Goal: Transaction & Acquisition: Purchase product/service

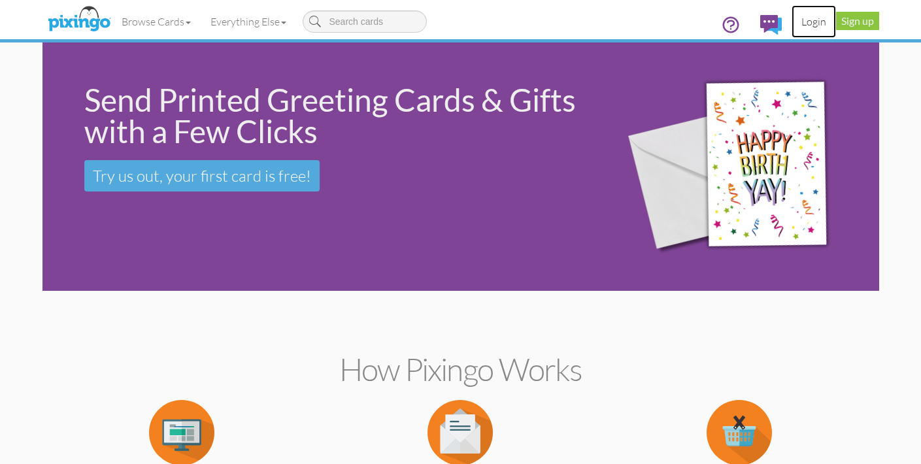
click at [814, 20] on link "Login" at bounding box center [814, 21] width 44 height 33
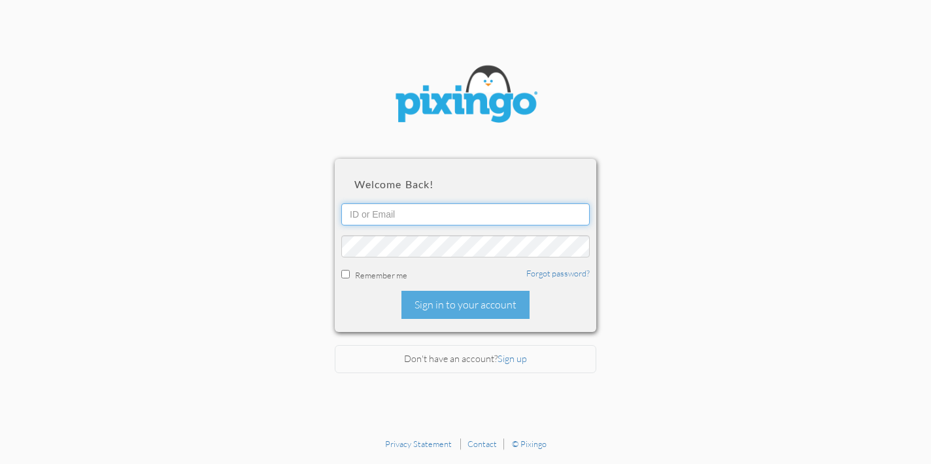
click at [404, 214] on input "text" at bounding box center [465, 214] width 249 height 22
type input "[PERSON_NAME][EMAIL_ADDRESS][PERSON_NAME][DOMAIN_NAME]"
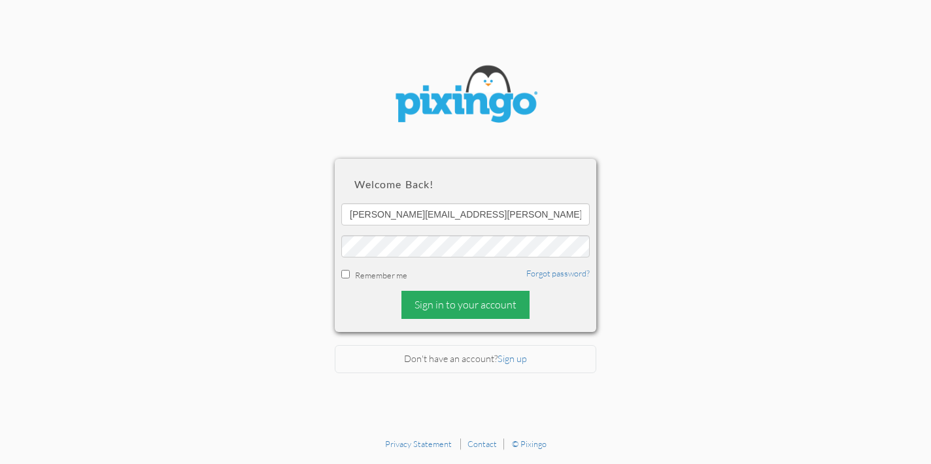
click at [466, 305] on div "Sign in to your account" at bounding box center [466, 305] width 128 height 28
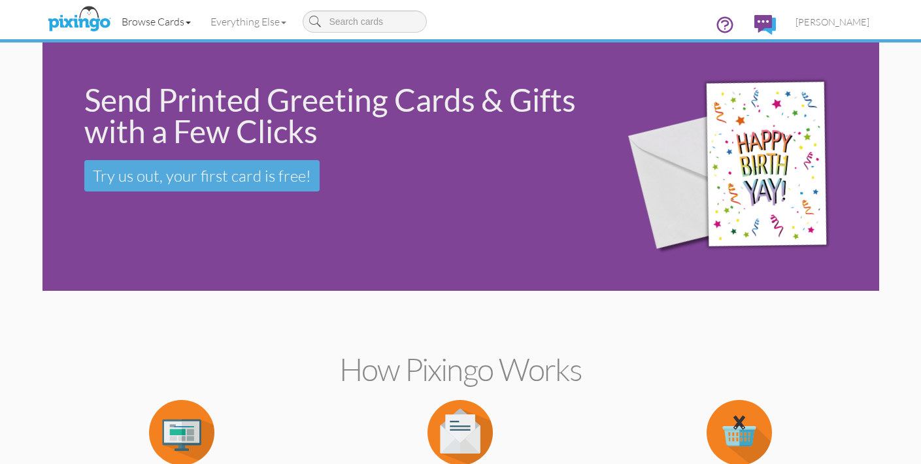
click at [162, 23] on link "Browse Cards" at bounding box center [156, 21] width 89 height 33
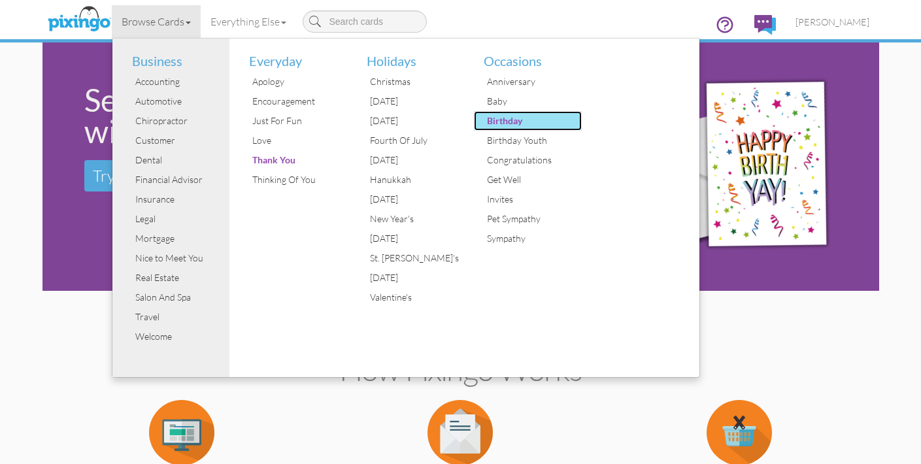
click at [497, 125] on div "Birthday" at bounding box center [533, 121] width 98 height 20
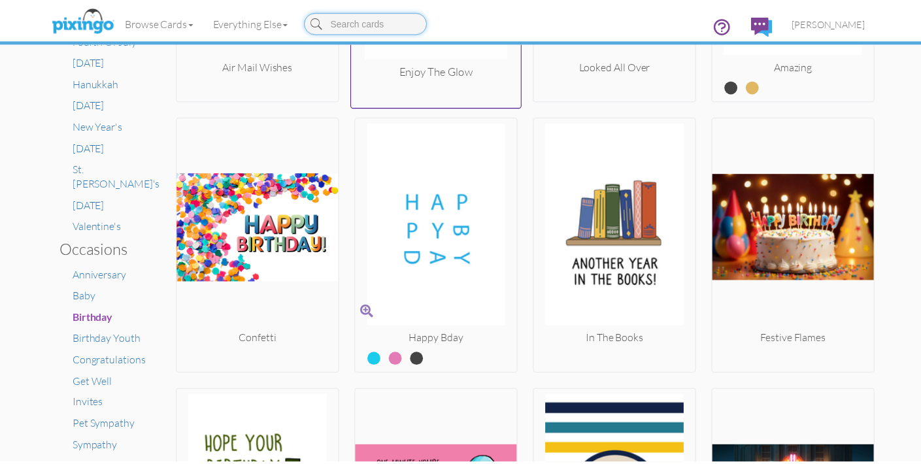
scroll to position [675, 0]
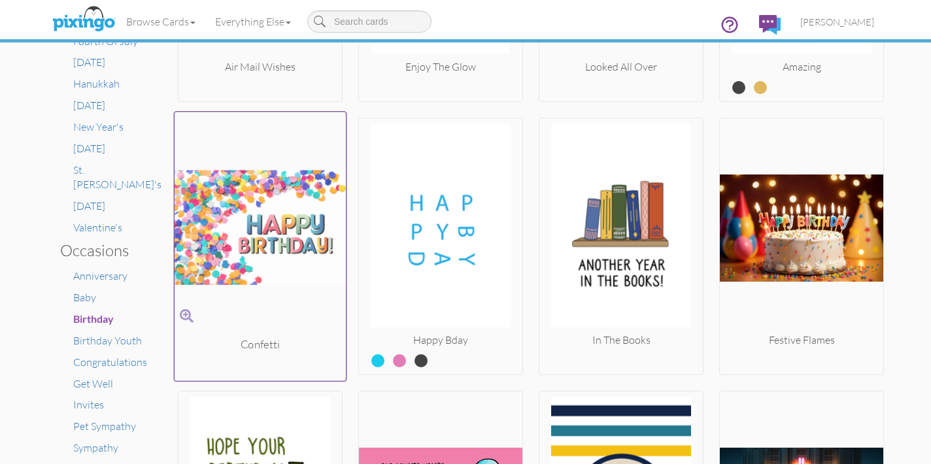
click at [272, 236] on img at bounding box center [261, 228] width 172 height 220
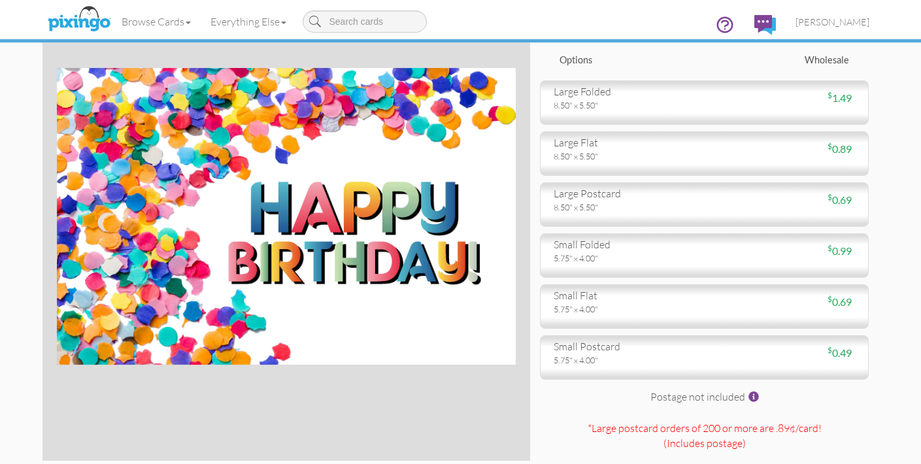
scroll to position [71, 0]
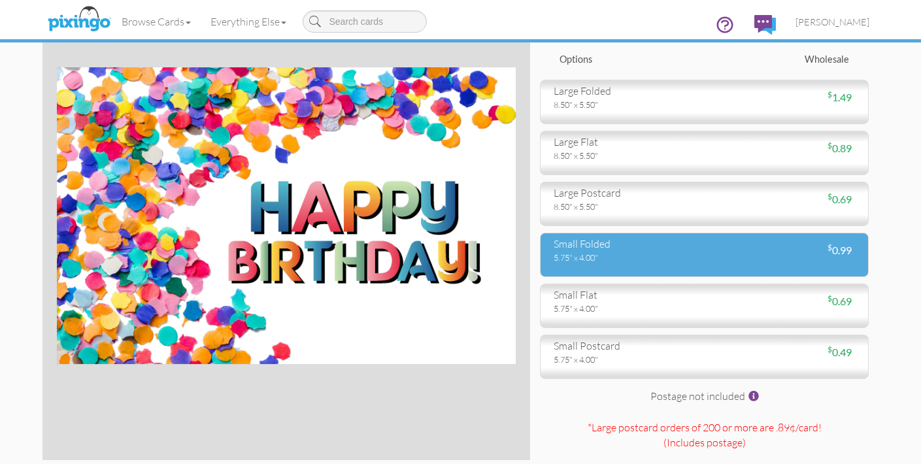
click at [605, 264] on div "small folded 5.75" x 4.00" $ 0.99" at bounding box center [704, 255] width 329 height 44
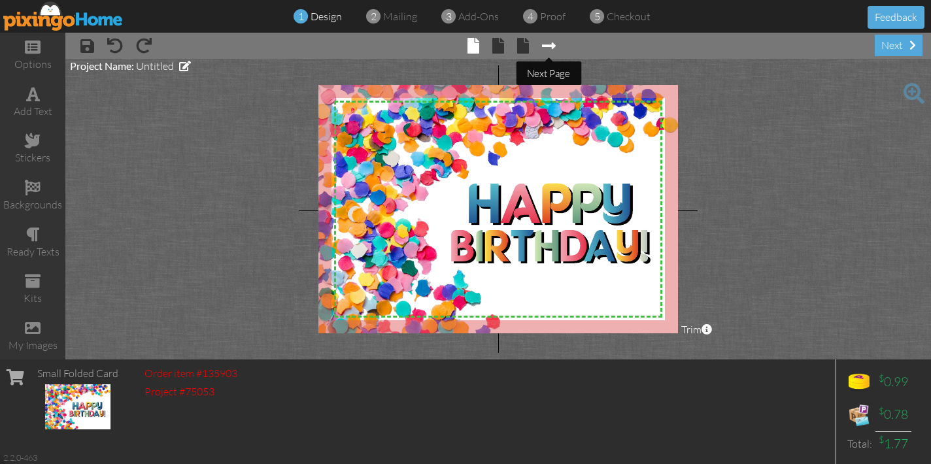
click at [553, 44] on span at bounding box center [549, 46] width 14 height 16
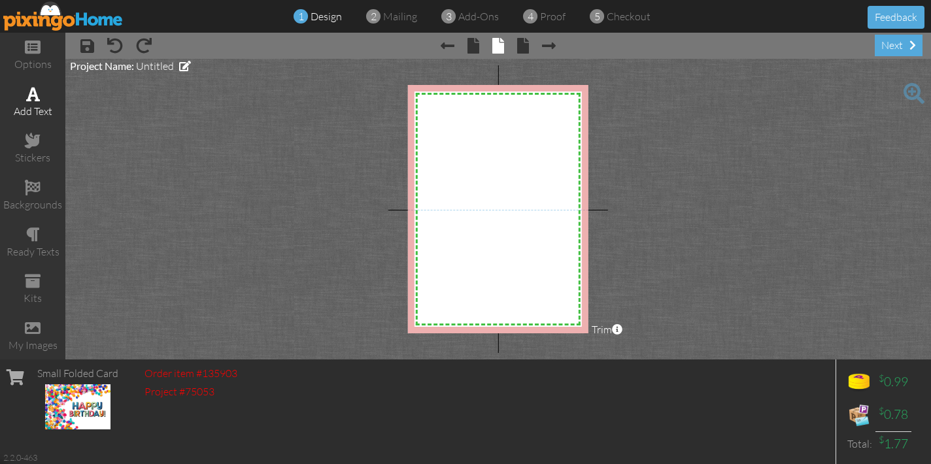
click at [26, 91] on span at bounding box center [33, 94] width 14 height 16
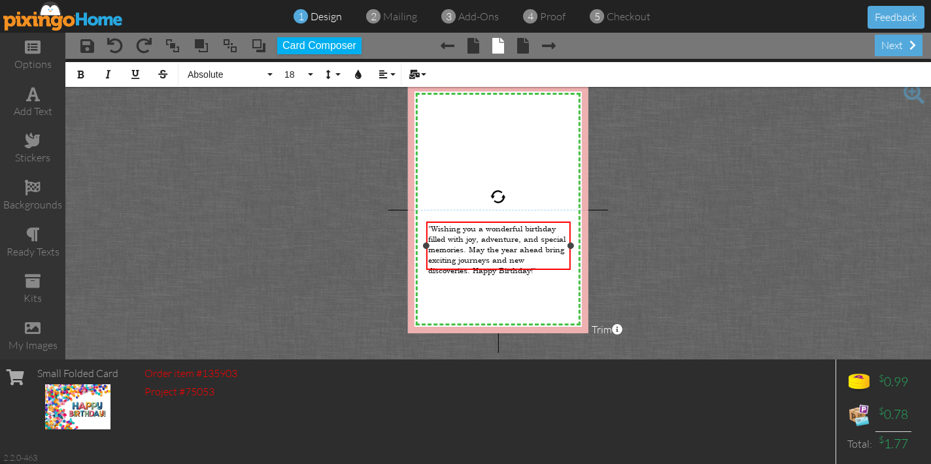
click at [474, 263] on span ""Wishing you a wonderful birthday filled with joy, adventure, and special memor…" at bounding box center [496, 250] width 137 height 52
click at [433, 229] on span ""Wishing you a wonderful birthday filled with joy, adventure, and special memor…" at bounding box center [496, 250] width 137 height 52
click at [494, 286] on div "Happy Birthday!" ​" at bounding box center [498, 291] width 141 height 10
drag, startPoint x: 495, startPoint y: 285, endPoint x: 425, endPoint y: 284, distance: 70.0
click at [426, 284] on div "Wishing you a wonderful birthday filled with joy, adventure, and special memori…" at bounding box center [498, 255] width 145 height 66
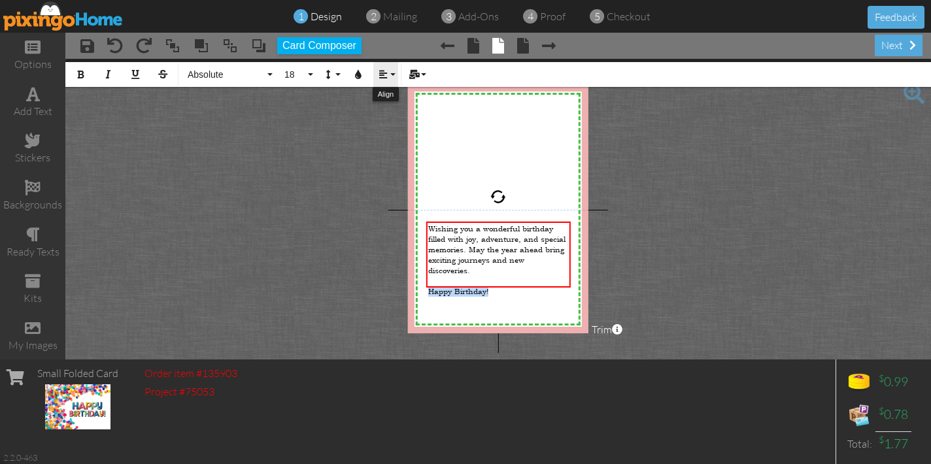
click at [383, 70] on icon "button" at bounding box center [383, 74] width 9 height 9
click at [390, 117] on link "[GEOGRAPHIC_DATA]" at bounding box center [393, 123] width 40 height 20
click at [535, 262] on div "Wishing you a wonderful birthday filled with joy, adventure, and special memori…" at bounding box center [498, 250] width 141 height 52
click at [644, 276] on project-studio-wrapper "X X X X X X X X X X X X X X X X X X X X X X X X X X X X X X X X X X X X X X X X…" at bounding box center [498, 209] width 866 height 301
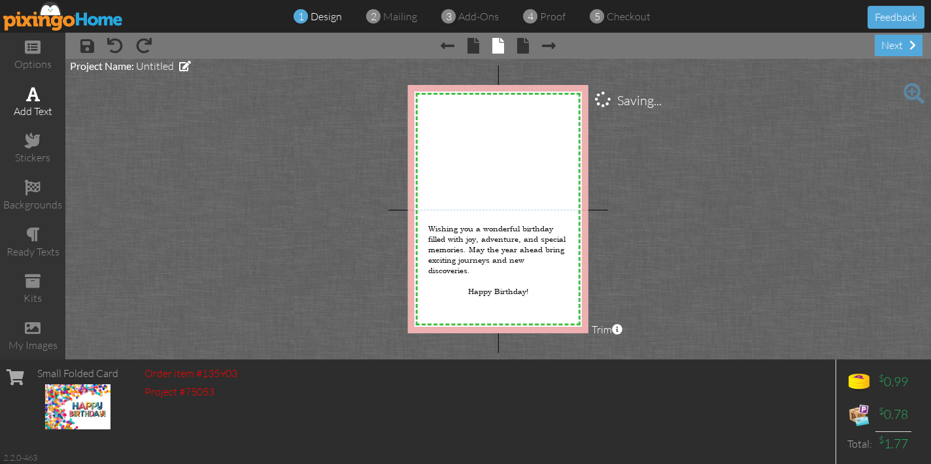
click at [41, 106] on div "add text" at bounding box center [32, 111] width 65 height 15
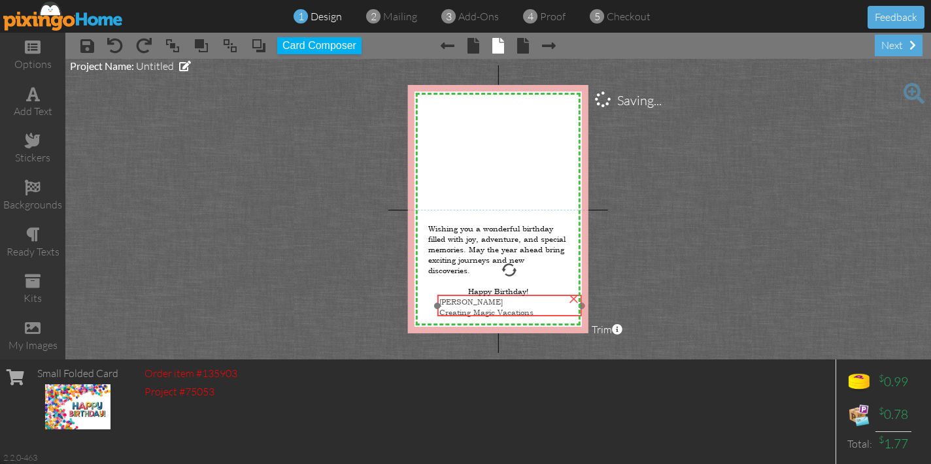
drag, startPoint x: 460, startPoint y: 120, endPoint x: 472, endPoint y: 305, distance: 185.4
click at [472, 307] on span "Creating Magic Vacations" at bounding box center [486, 312] width 94 height 10
click at [544, 309] on div "Creating Magic Vacations" at bounding box center [509, 312] width 141 height 10
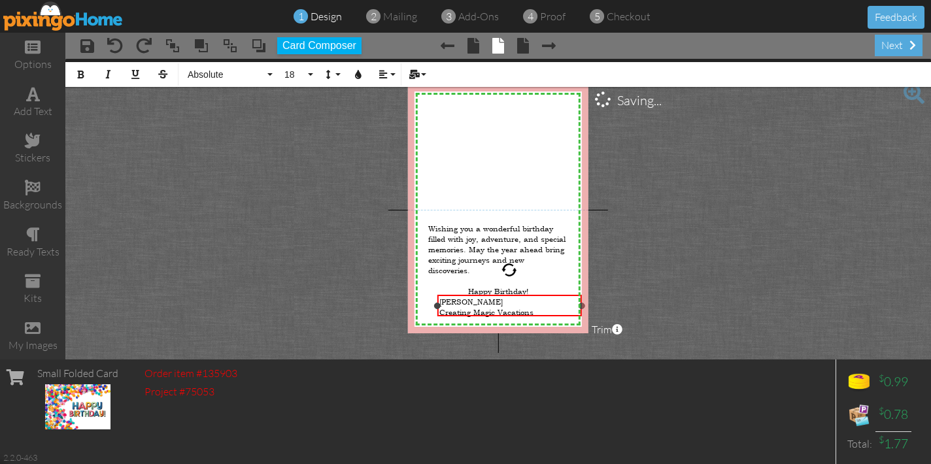
drag, startPoint x: 542, startPoint y: 309, endPoint x: 436, endPoint y: 302, distance: 106.2
click at [437, 302] on div "[PERSON_NAME] Creating Magic Vacations ×" at bounding box center [509, 306] width 145 height 22
click at [379, 78] on icon "button" at bounding box center [383, 74] width 9 height 9
click at [400, 130] on link "Align Right" at bounding box center [393, 136] width 40 height 20
click at [751, 286] on project-studio-wrapper "X X X X X X X X X X X X X X X X X X X X X X X X X X X X X X X X X X X X X X X X…" at bounding box center [498, 209] width 866 height 301
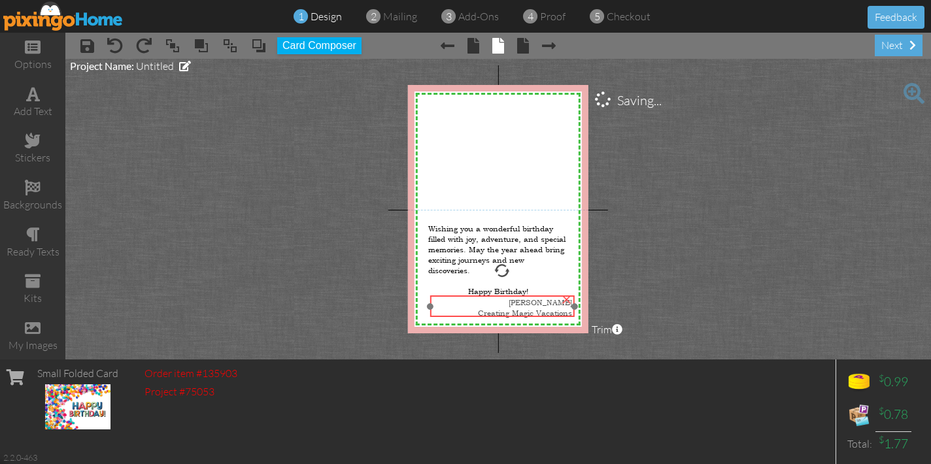
drag, startPoint x: 544, startPoint y: 309, endPoint x: 537, endPoint y: 310, distance: 7.2
click at [537, 310] on span "Creating Magic Vacations" at bounding box center [525, 313] width 94 height 10
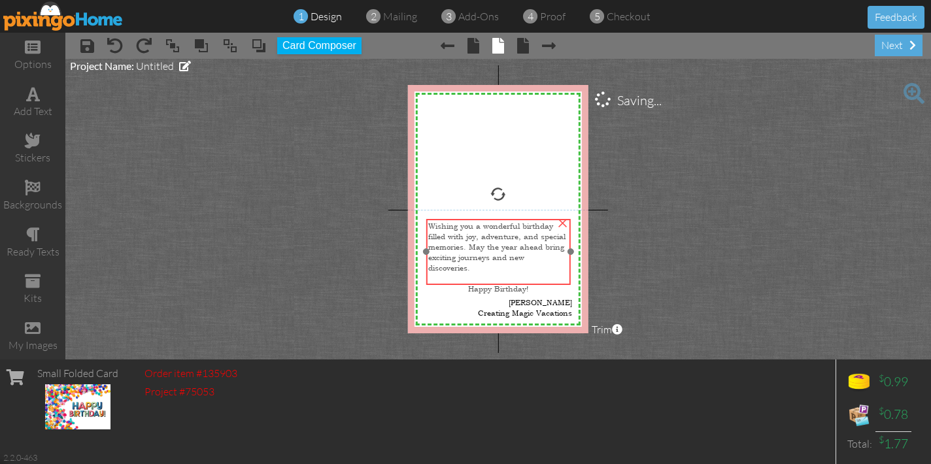
click at [541, 273] on div at bounding box center [498, 278] width 141 height 10
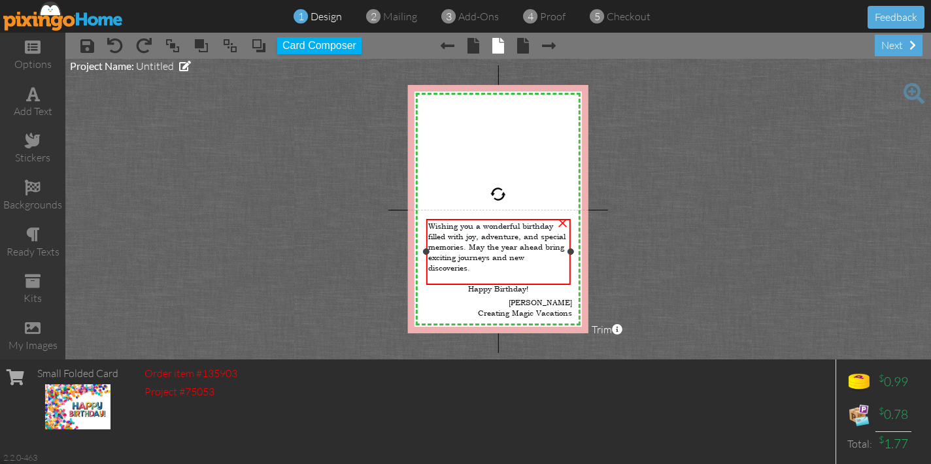
click at [534, 284] on div "Happy Birthday!" at bounding box center [498, 289] width 141 height 10
click at [537, 284] on div "Happy Birthday!" at bounding box center [498, 289] width 141 height 10
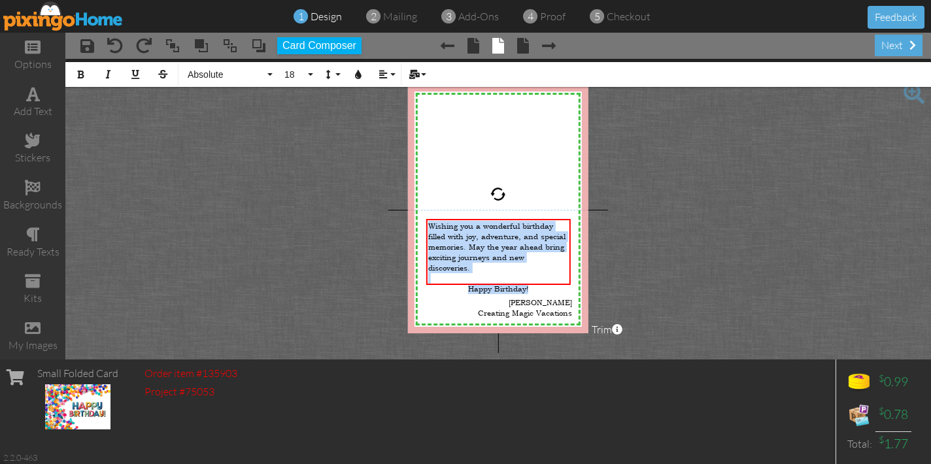
drag, startPoint x: 534, startPoint y: 276, endPoint x: 420, endPoint y: 224, distance: 125.8
click at [420, 224] on div "X X X X X X X X X X X X X X X X X X X X X X X X X X X X X X X X X X X X X X X X…" at bounding box center [498, 209] width 180 height 249
click at [233, 73] on span "Absolute" at bounding box center [225, 74] width 78 height 11
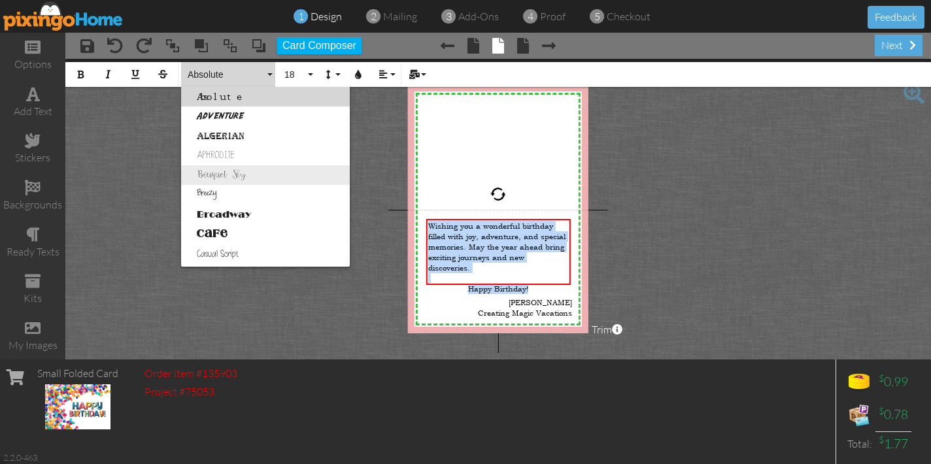
click at [241, 174] on link "Bouquet Sky" at bounding box center [265, 175] width 169 height 20
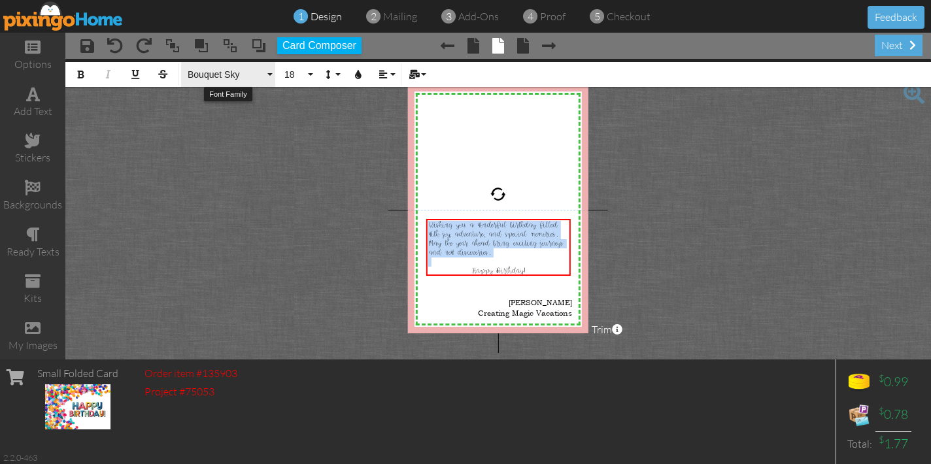
click at [213, 73] on span "Bouquet Sky" at bounding box center [225, 74] width 78 height 11
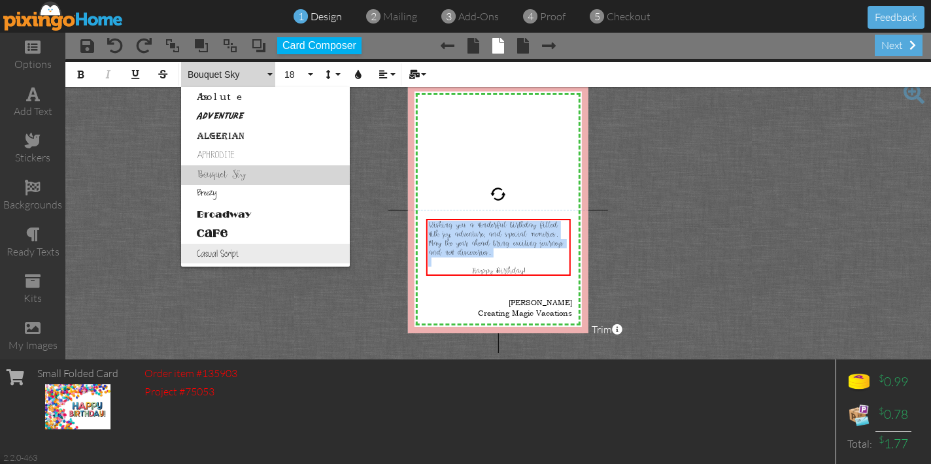
click at [258, 247] on link "Casual Script" at bounding box center [265, 254] width 169 height 20
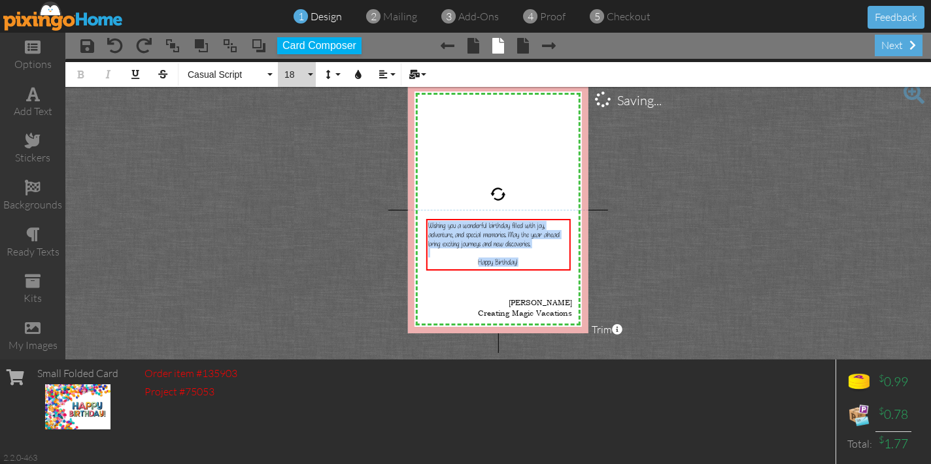
click at [311, 78] on button "18" at bounding box center [297, 74] width 38 height 25
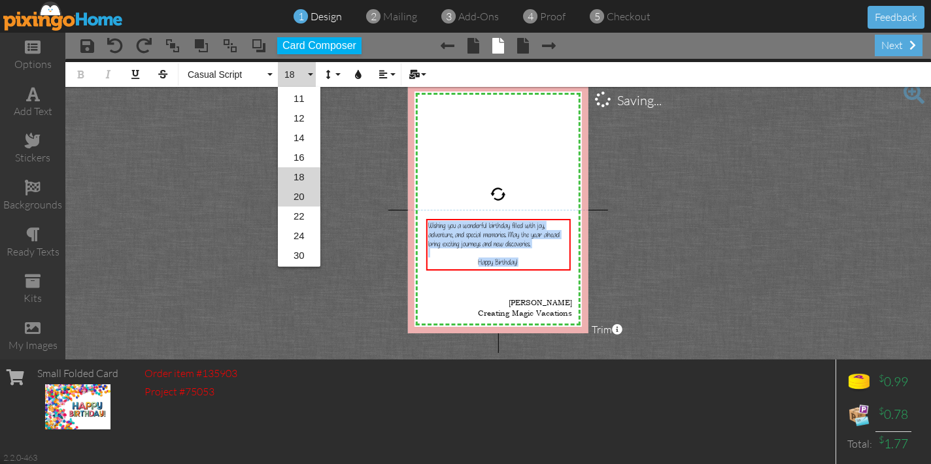
click at [303, 202] on link "20" at bounding box center [299, 197] width 43 height 20
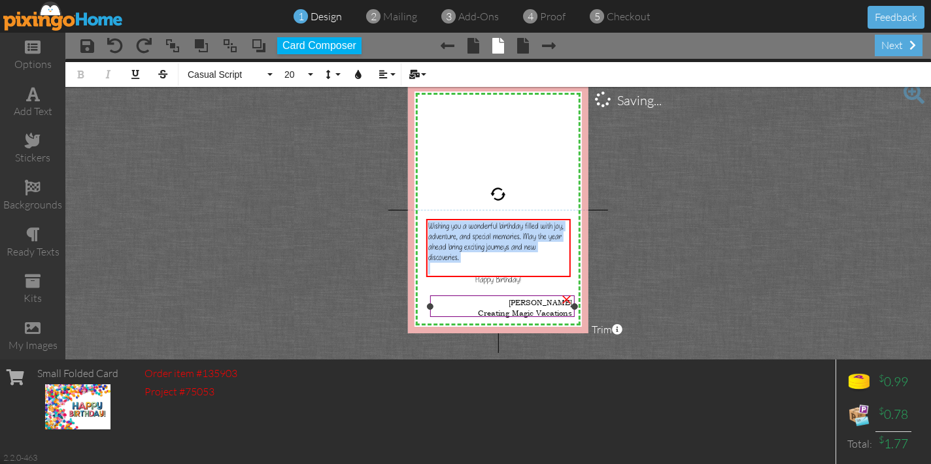
click at [563, 315] on div "[PERSON_NAME] Creating Magic Vacations" at bounding box center [502, 308] width 145 height 25
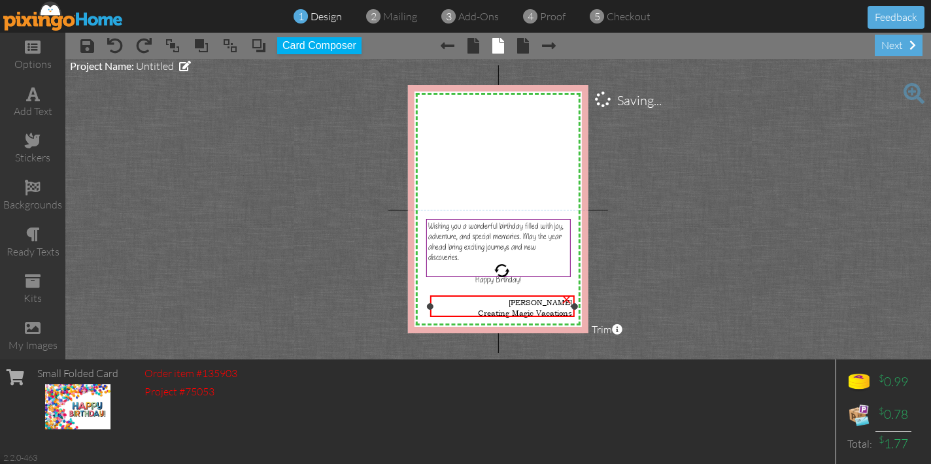
click at [563, 315] on div "[PERSON_NAME] Creating Magic Vacations" at bounding box center [502, 308] width 145 height 25
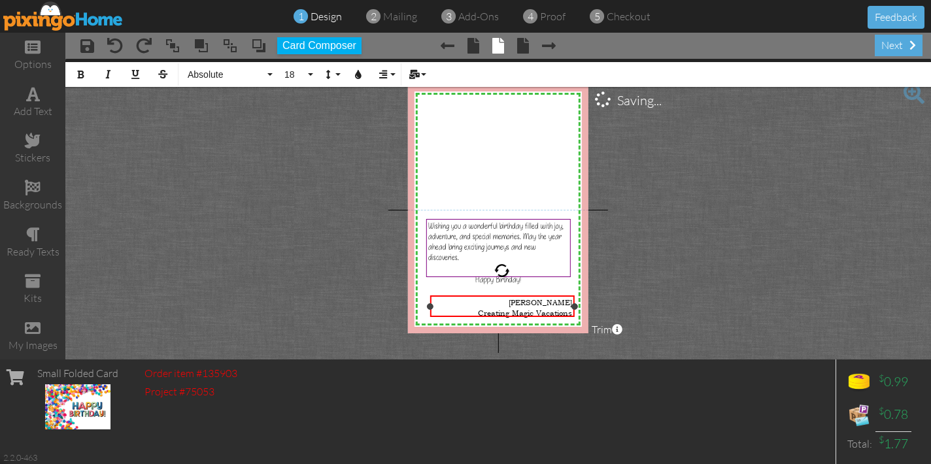
drag, startPoint x: 529, startPoint y: 301, endPoint x: 571, endPoint y: 313, distance: 43.5
click at [571, 313] on div "[PERSON_NAME] Creating Magic Vacations" at bounding box center [502, 308] width 141 height 21
click at [220, 73] on span "Absolute" at bounding box center [225, 74] width 78 height 11
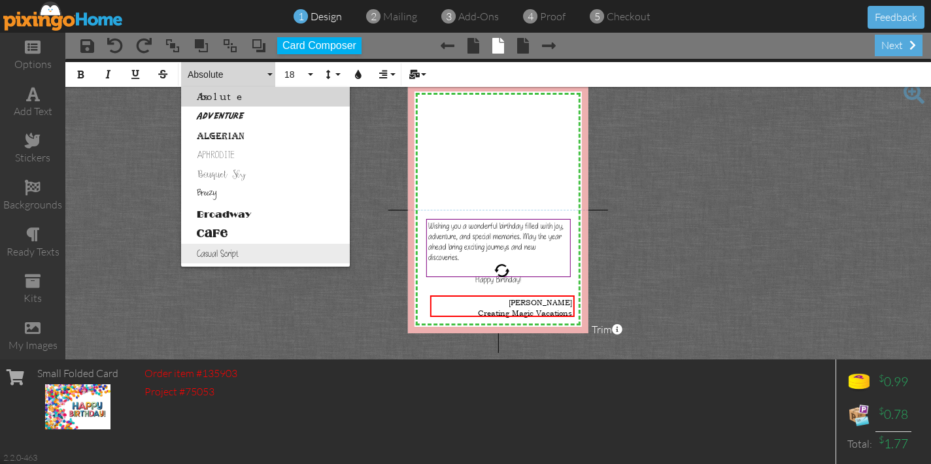
click at [234, 252] on link "Casual Script" at bounding box center [265, 254] width 169 height 20
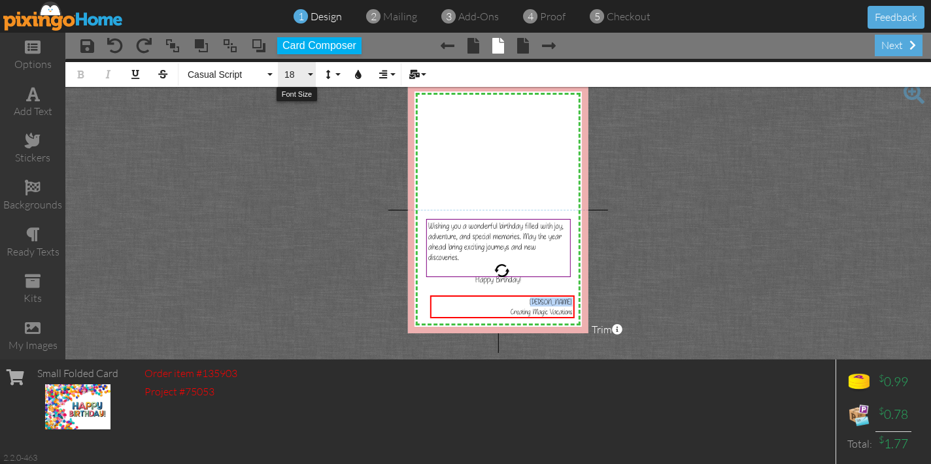
click at [306, 78] on button "18" at bounding box center [297, 74] width 38 height 25
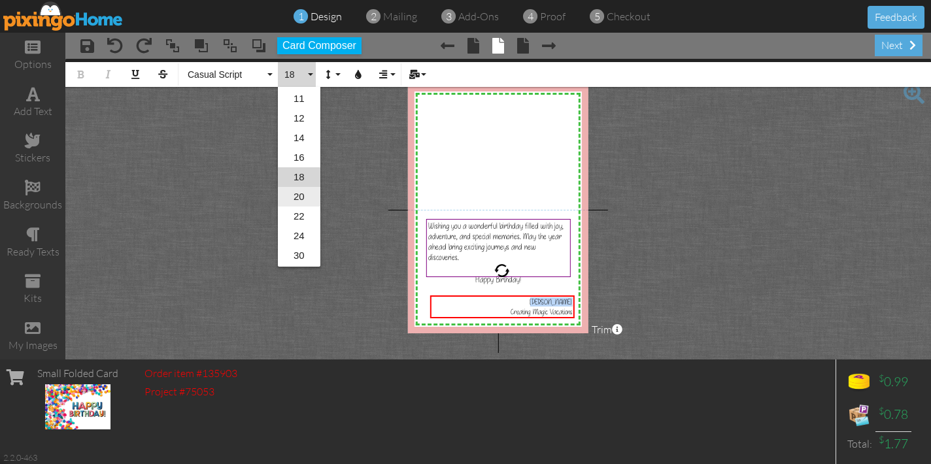
click at [303, 194] on link "20" at bounding box center [299, 197] width 43 height 20
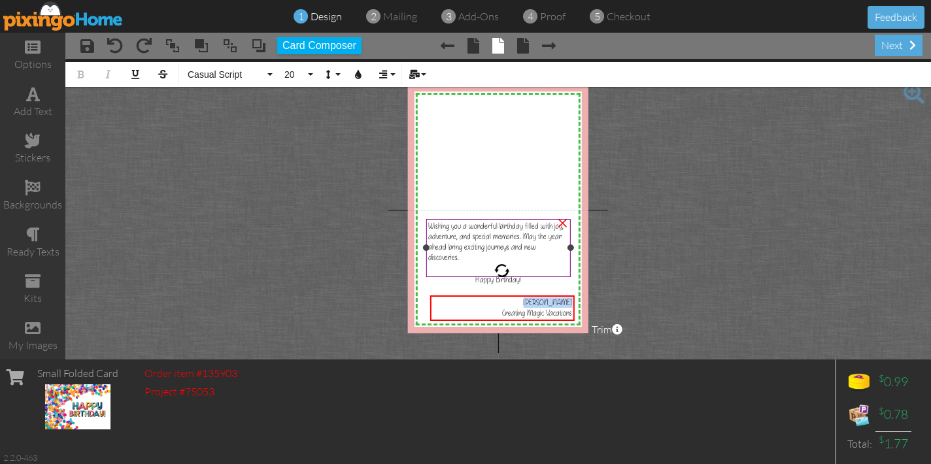
click at [536, 263] on div at bounding box center [498, 269] width 141 height 12
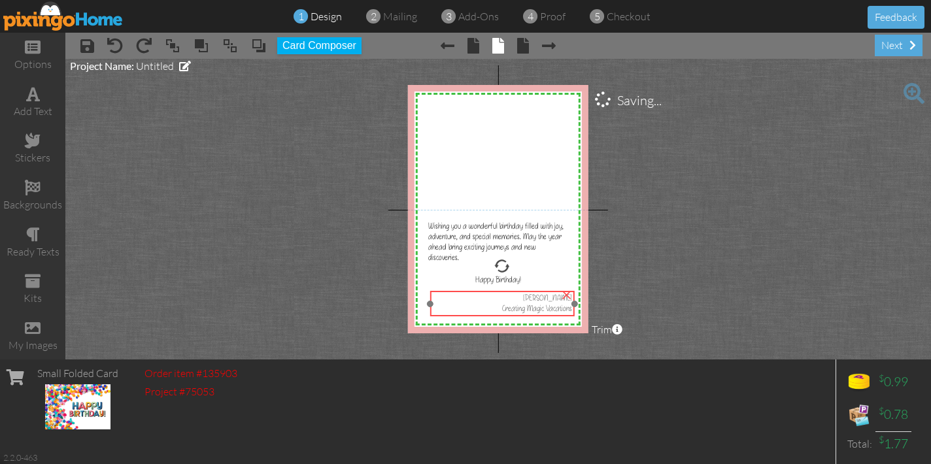
click at [523, 303] on div "[PERSON_NAME]" at bounding box center [502, 298] width 141 height 10
click at [770, 276] on project-studio-wrapper "X X X X X X X X X X X X X X X X X X X X X X X X X X X X X X X X X X X X X X X X…" at bounding box center [498, 209] width 866 height 301
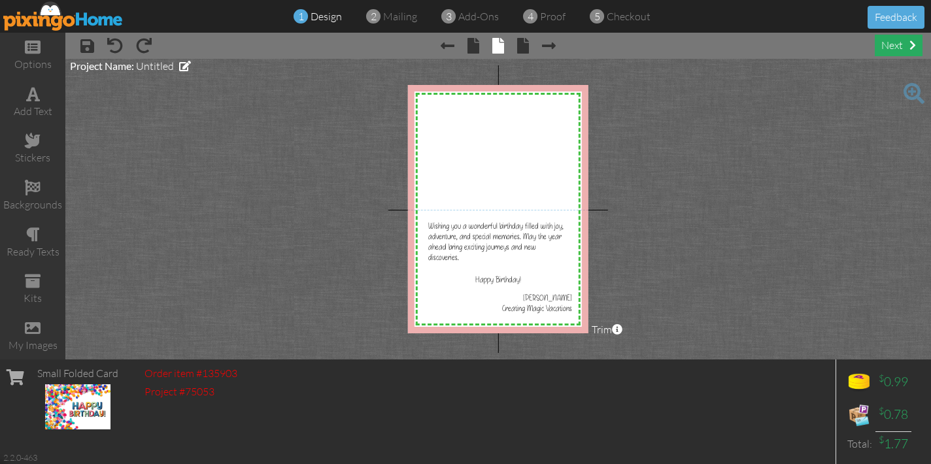
click at [898, 50] on div "next" at bounding box center [899, 46] width 48 height 22
click at [906, 48] on div "next" at bounding box center [899, 46] width 48 height 22
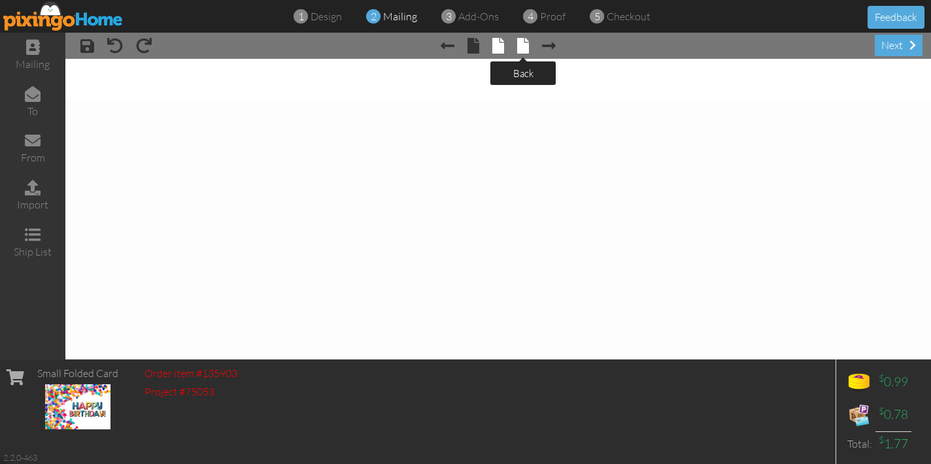
click at [521, 47] on span at bounding box center [523, 46] width 12 height 16
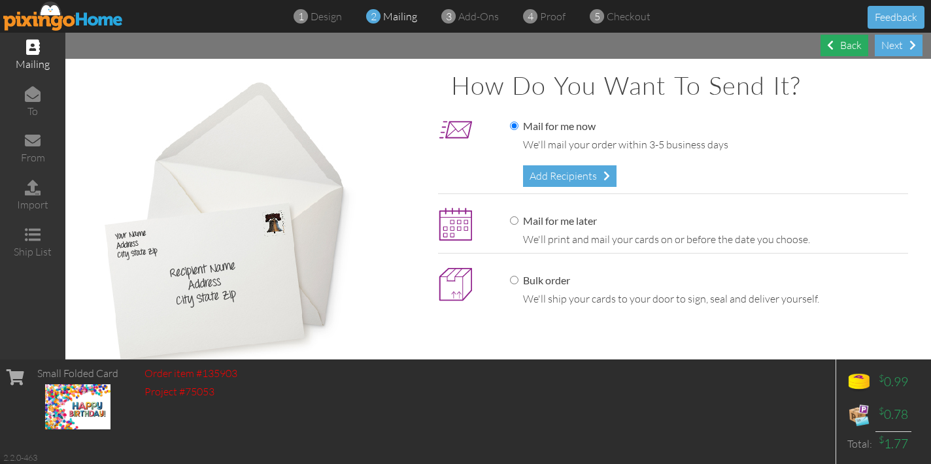
click at [850, 44] on div "Back" at bounding box center [845, 46] width 48 height 22
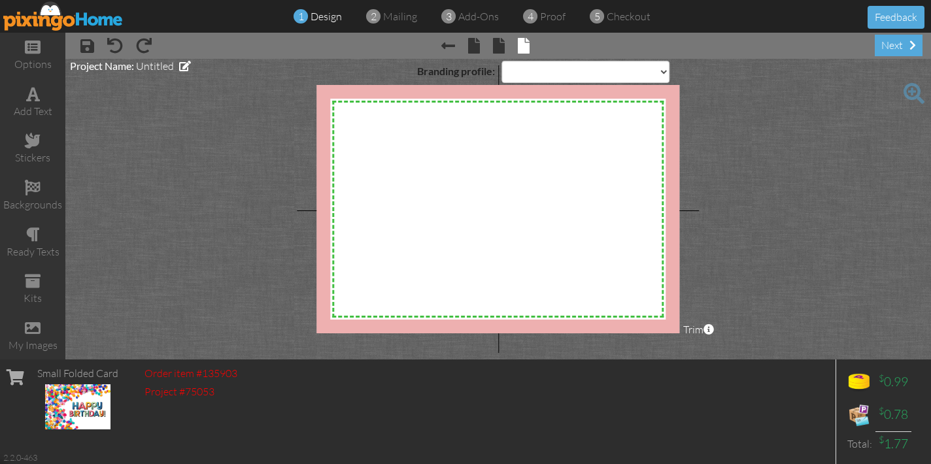
select select "object:1416"
click at [897, 46] on div "next" at bounding box center [899, 46] width 48 height 22
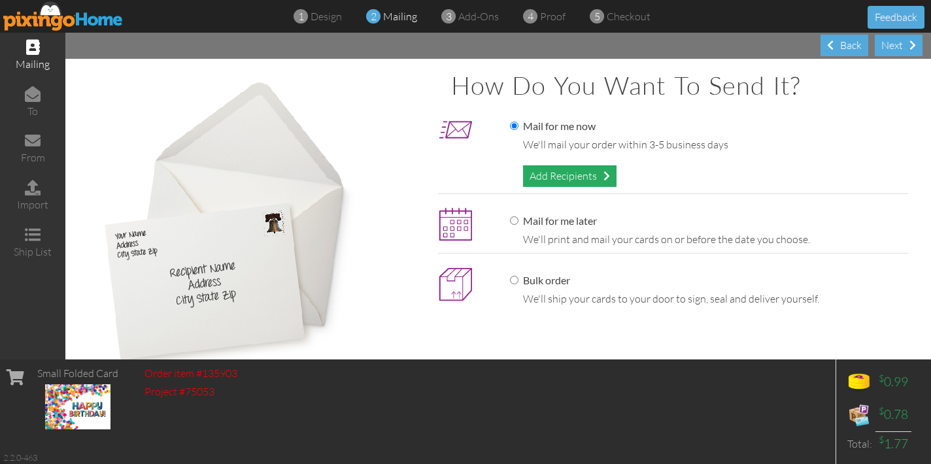
click at [596, 175] on div "Add Recipients" at bounding box center [570, 176] width 94 height 22
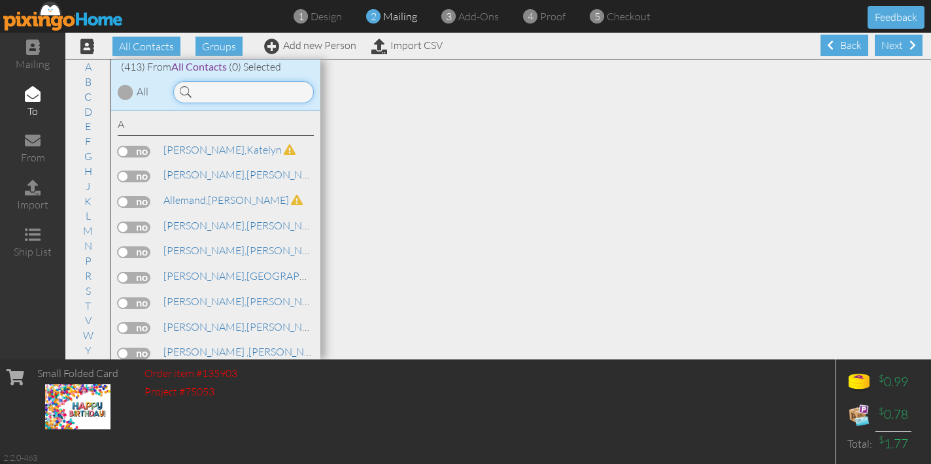
click at [215, 94] on input at bounding box center [243, 92] width 141 height 22
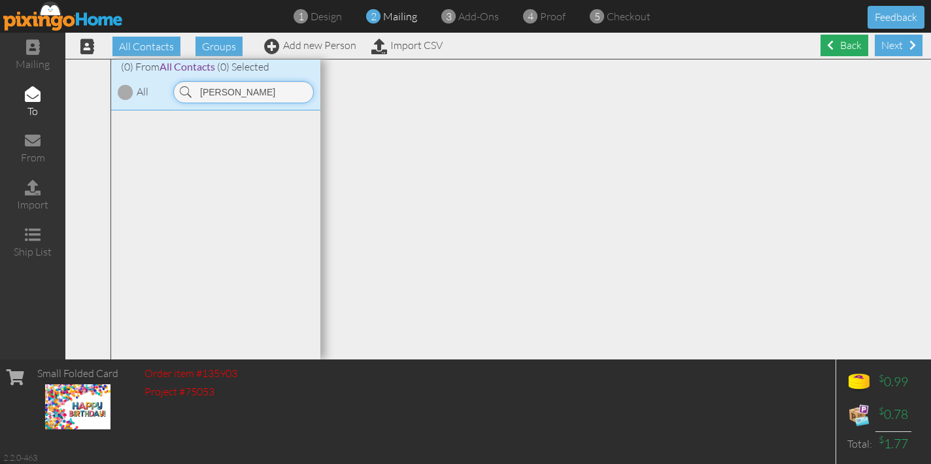
type input "[PERSON_NAME]"
click at [821, 37] on div "Back" at bounding box center [845, 46] width 48 height 22
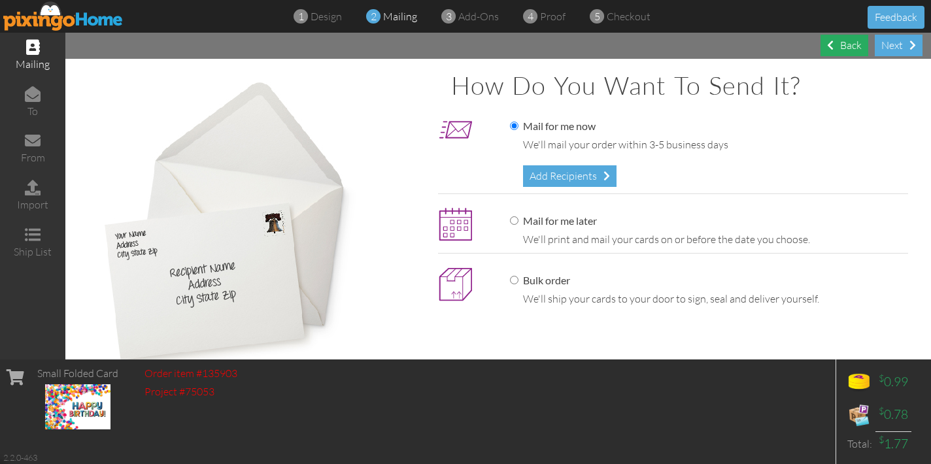
click at [839, 46] on div "Back" at bounding box center [845, 46] width 48 height 22
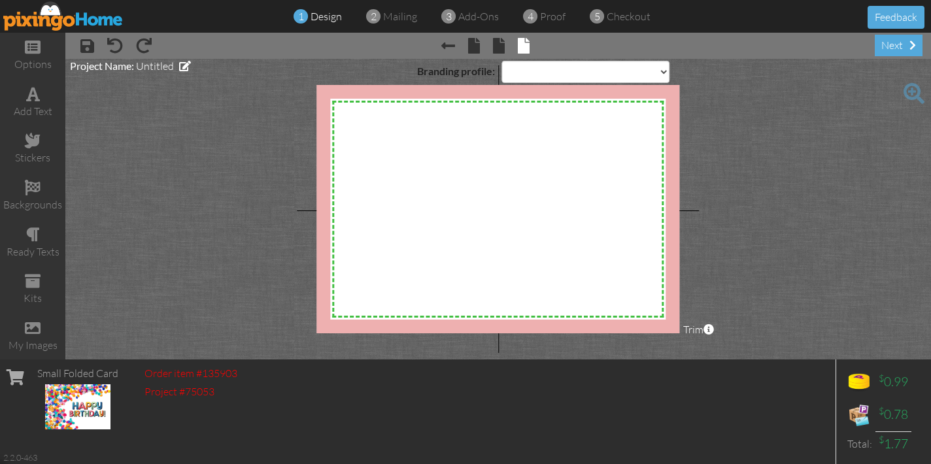
select select "object:3016"
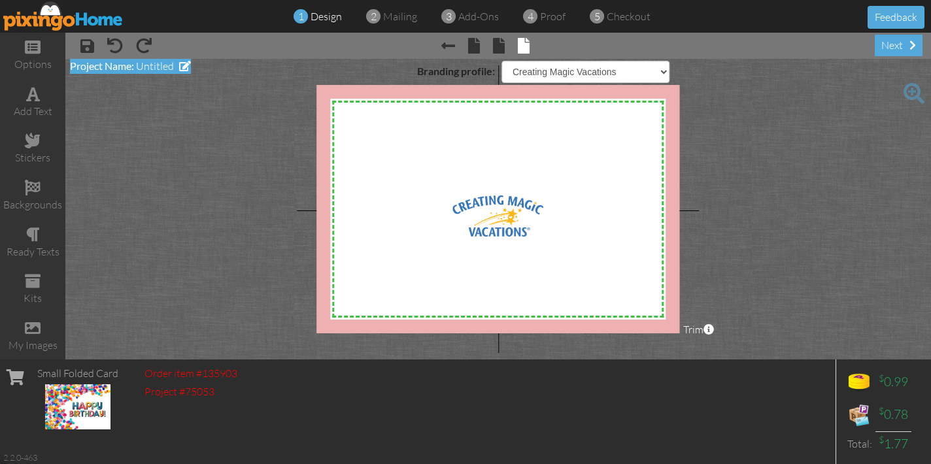
click at [183, 65] on span at bounding box center [185, 66] width 12 height 10
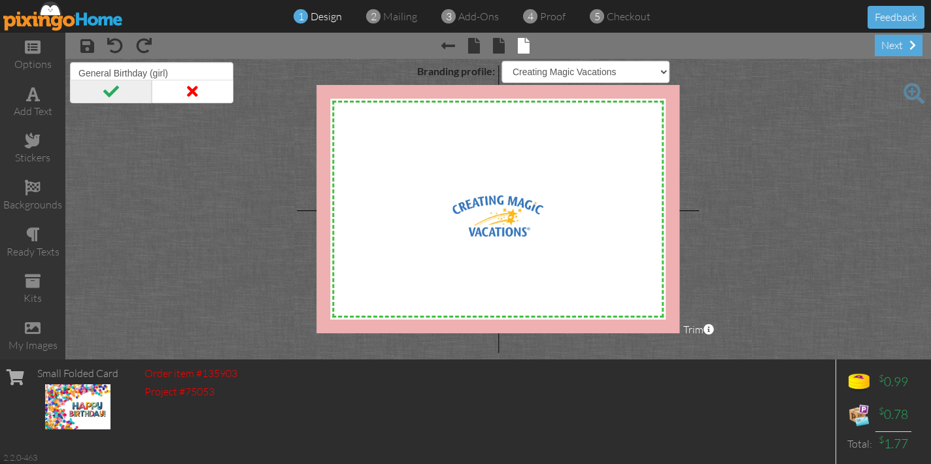
type input "General Birthday (girl)"
click at [109, 92] on span at bounding box center [111, 92] width 82 height 24
